Goal: Task Accomplishment & Management: Manage account settings

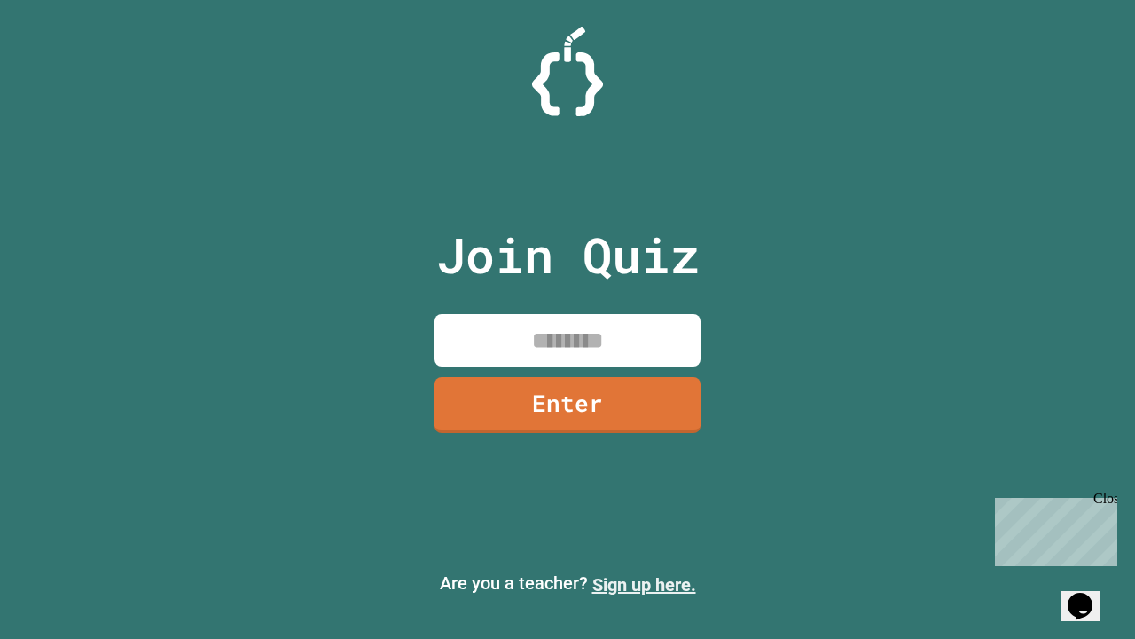
click at [644, 585] on link "Sign up here." at bounding box center [645, 584] width 104 height 21
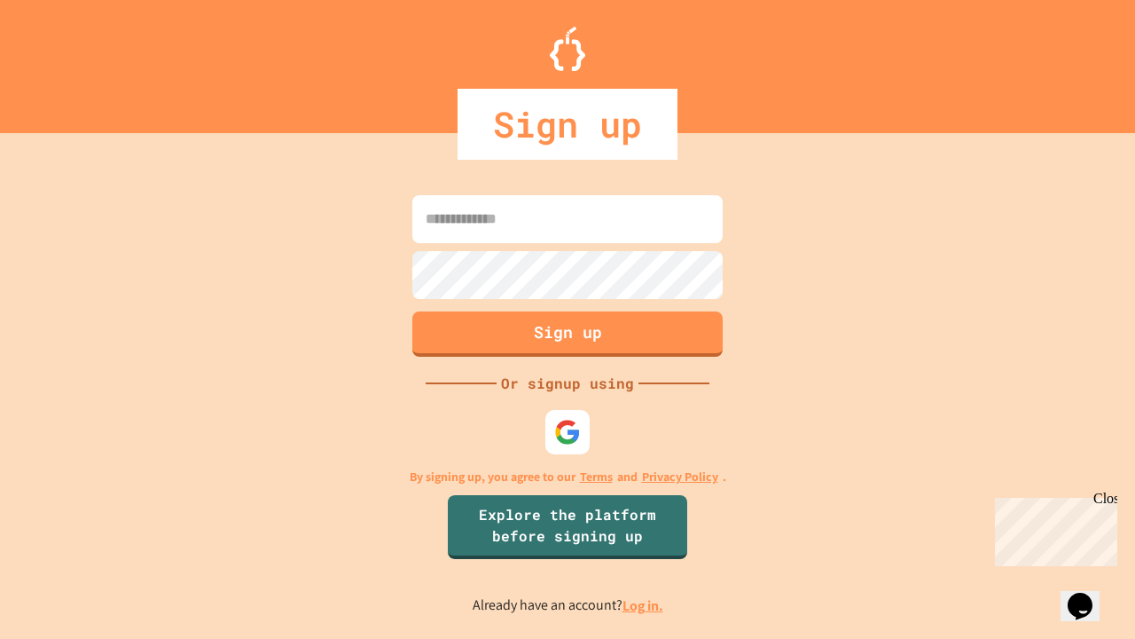
click at [644, 605] on link "Log in." at bounding box center [643, 605] width 41 height 19
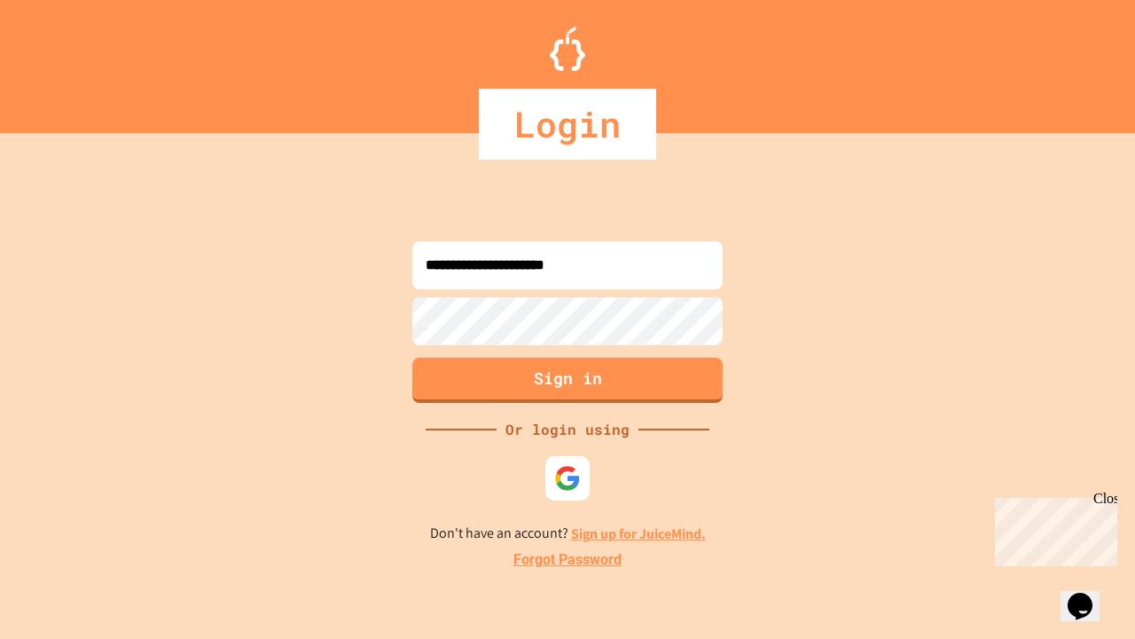
type input "**********"
